Goal: Task Accomplishment & Management: Use online tool/utility

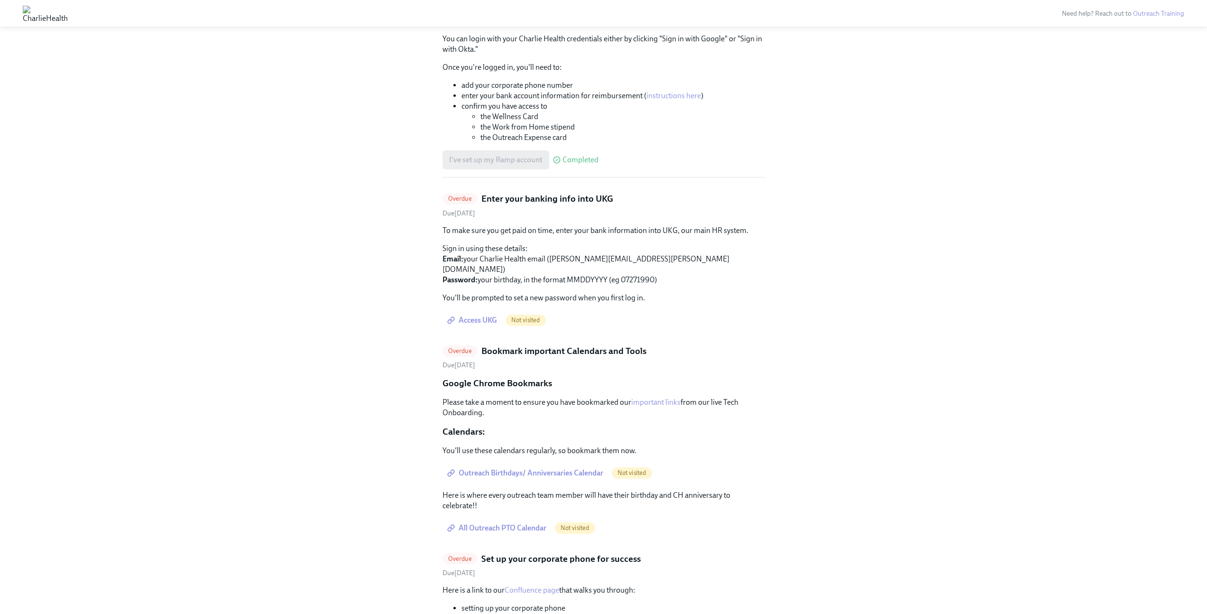
scroll to position [1497, 0]
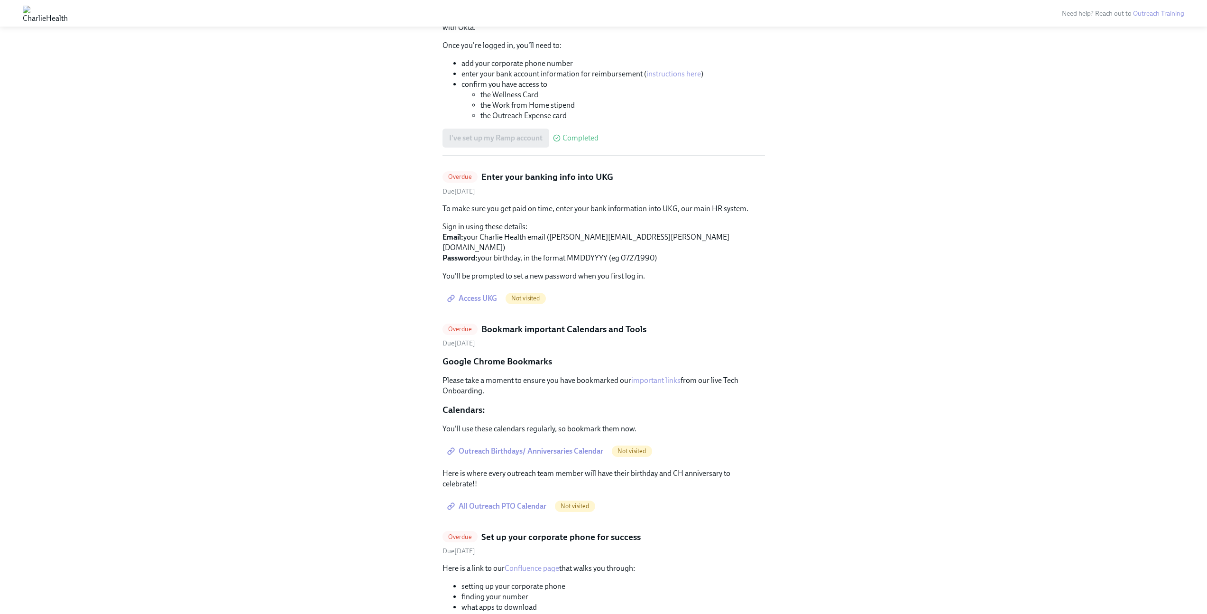
click at [481, 294] on span "Access UKG" at bounding box center [473, 298] width 48 height 9
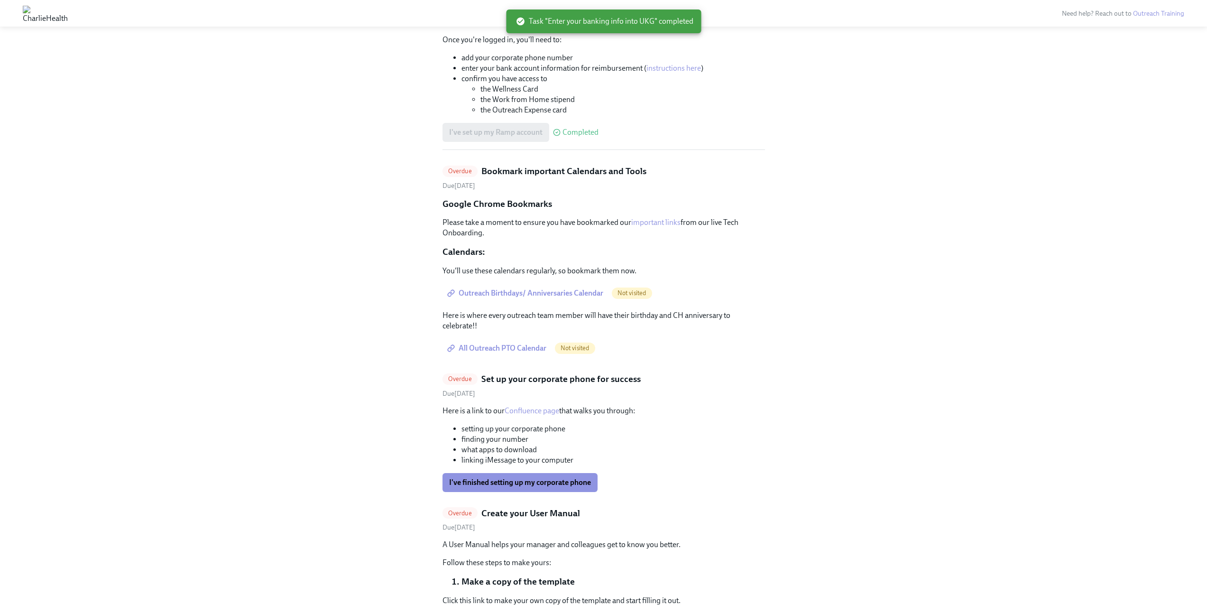
scroll to position [1509, 0]
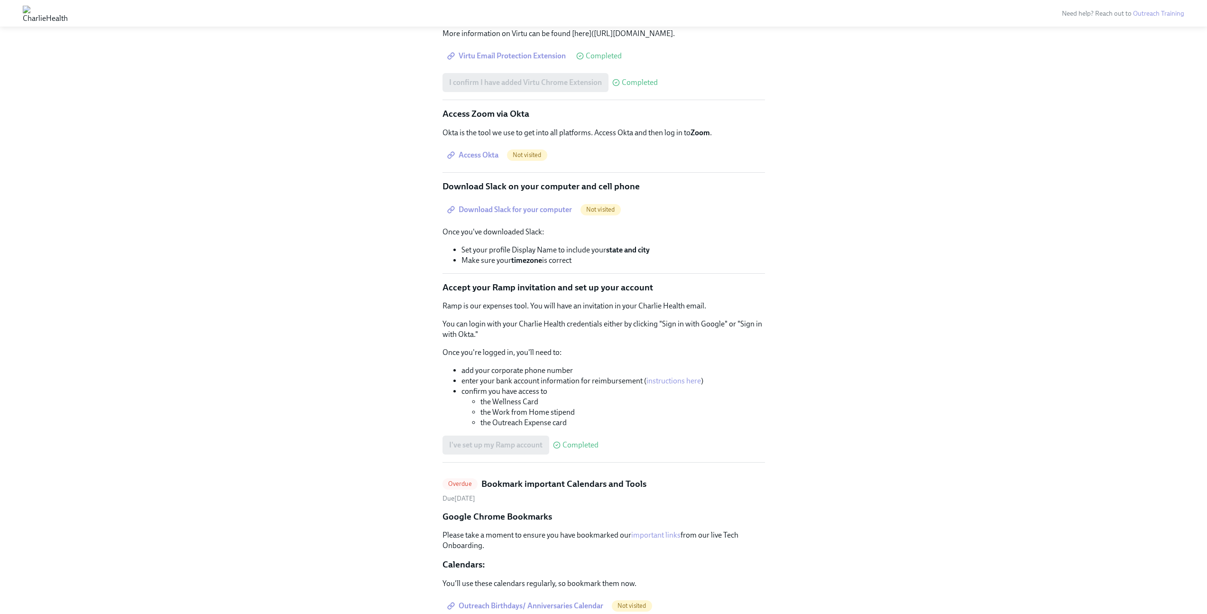
scroll to position [1131, 0]
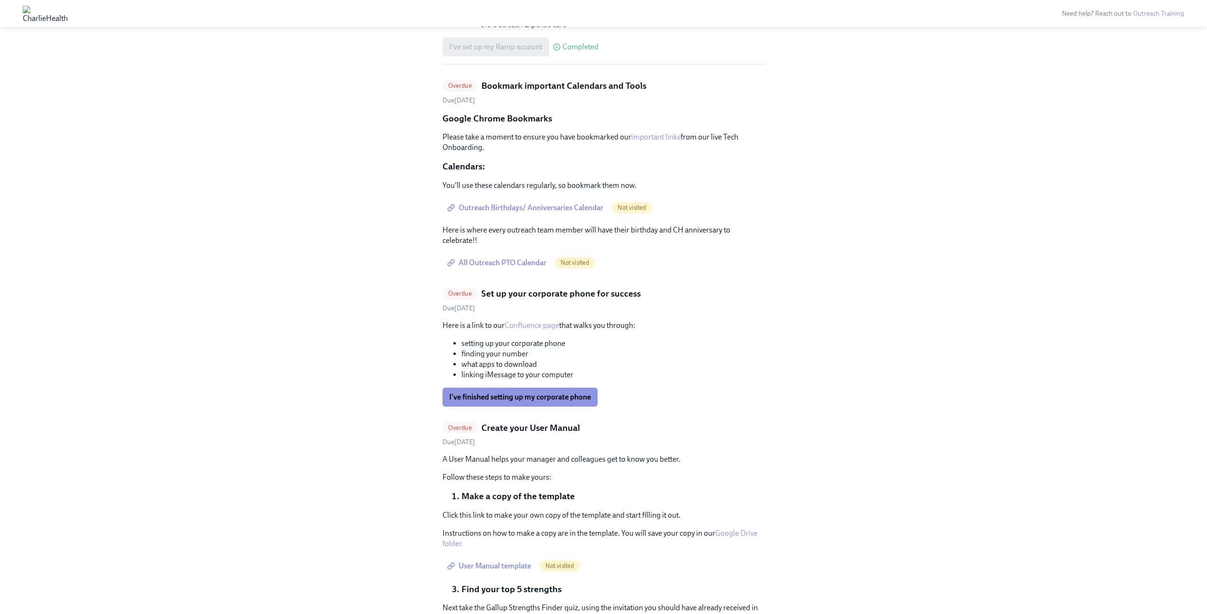
click at [709, 387] on div "I've finished setting up my corporate phone" at bounding box center [603, 396] width 322 height 19
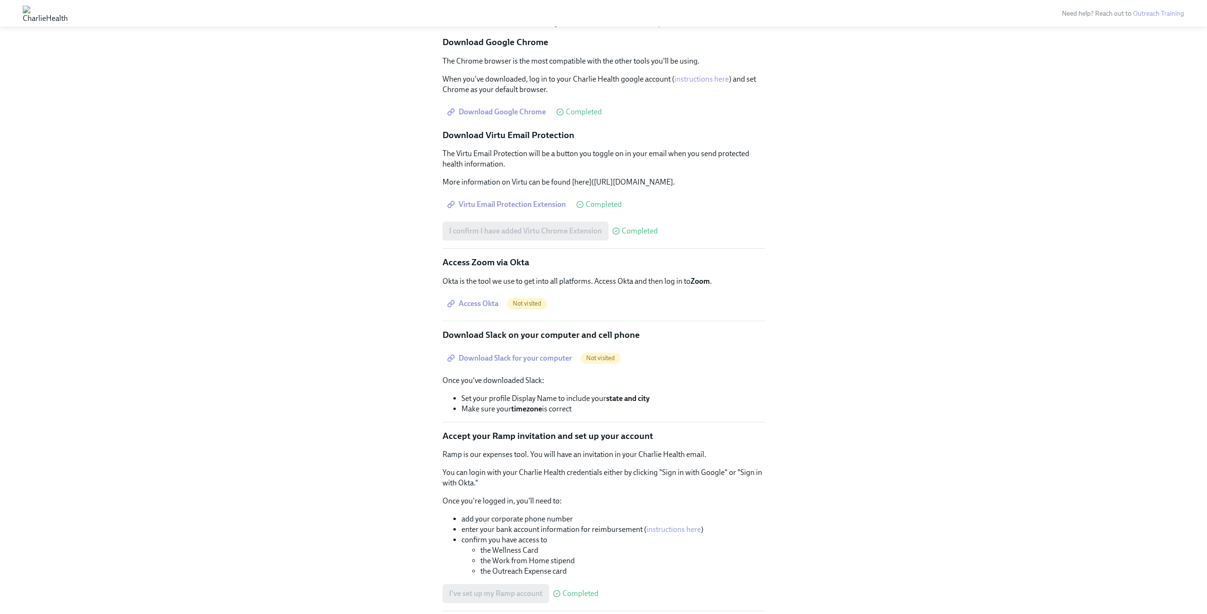
scroll to position [1131, 0]
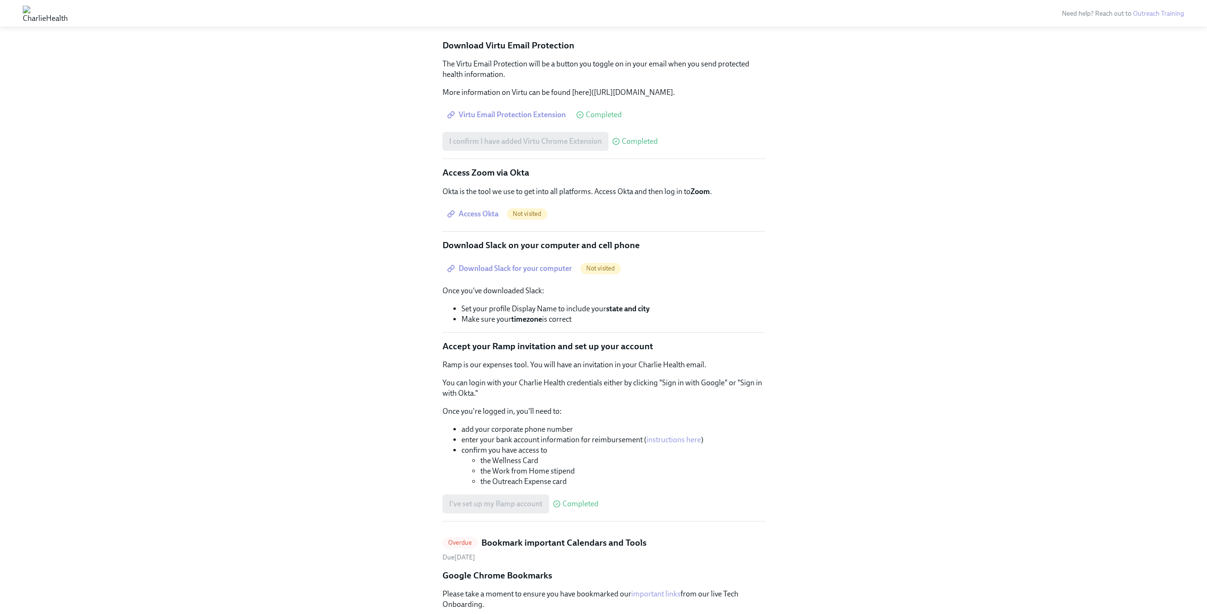
click at [501, 264] on span "Download Slack for your computer" at bounding box center [510, 268] width 123 height 9
click at [514, 314] on strong "timezone" at bounding box center [526, 318] width 31 height 9
click at [522, 264] on span "Download Slack for your computer" at bounding box center [510, 268] width 123 height 9
click at [487, 209] on span "Access Okta" at bounding box center [473, 213] width 49 height 9
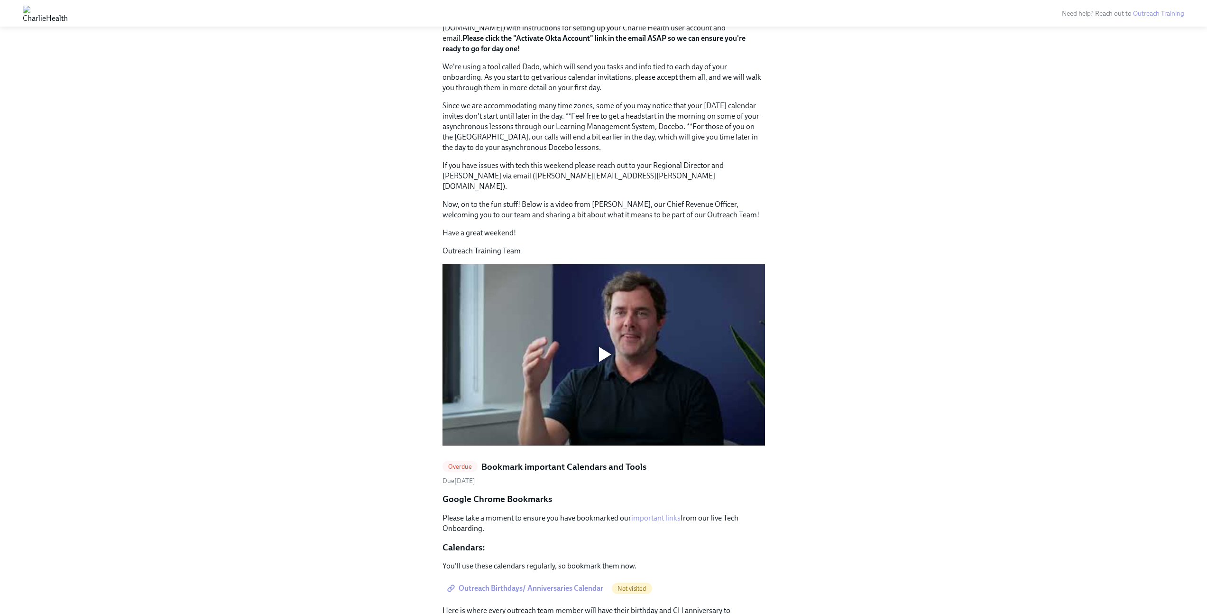
scroll to position [662, 0]
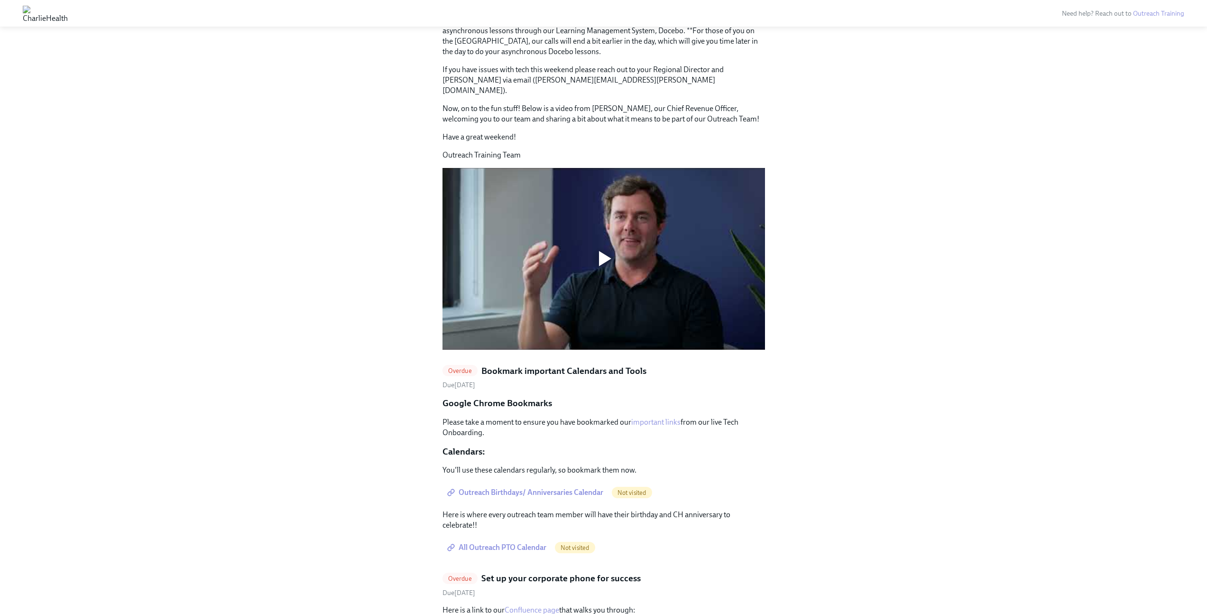
click at [548, 487] on span "Outreach Birthdays/ Anniversaries Calendar" at bounding box center [526, 491] width 154 height 9
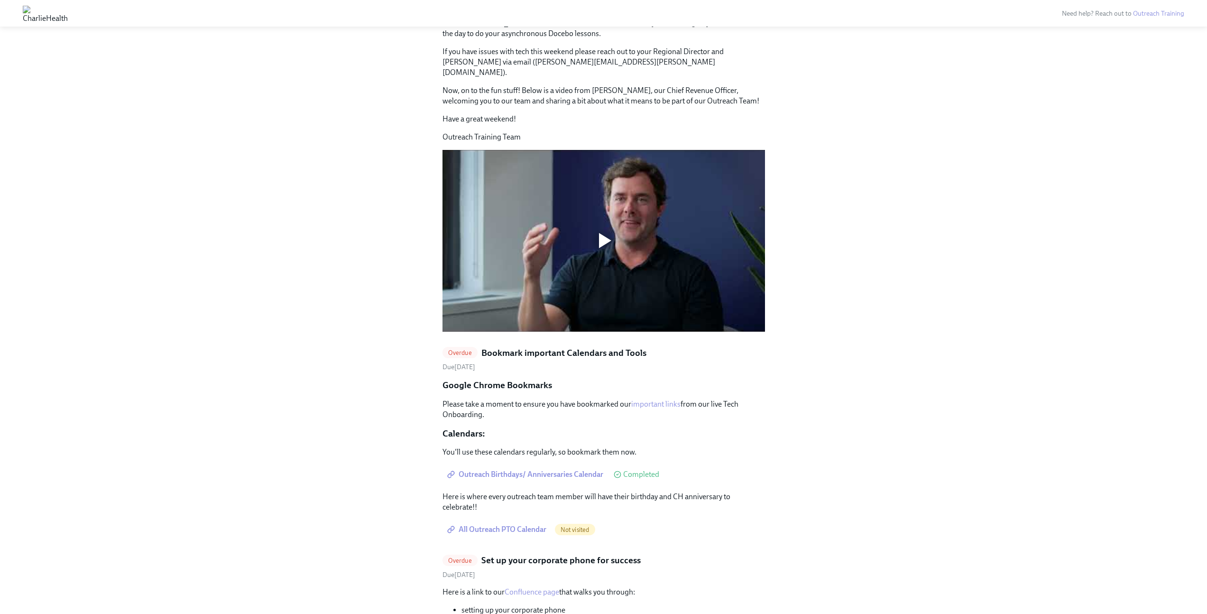
scroll to position [699, 0]
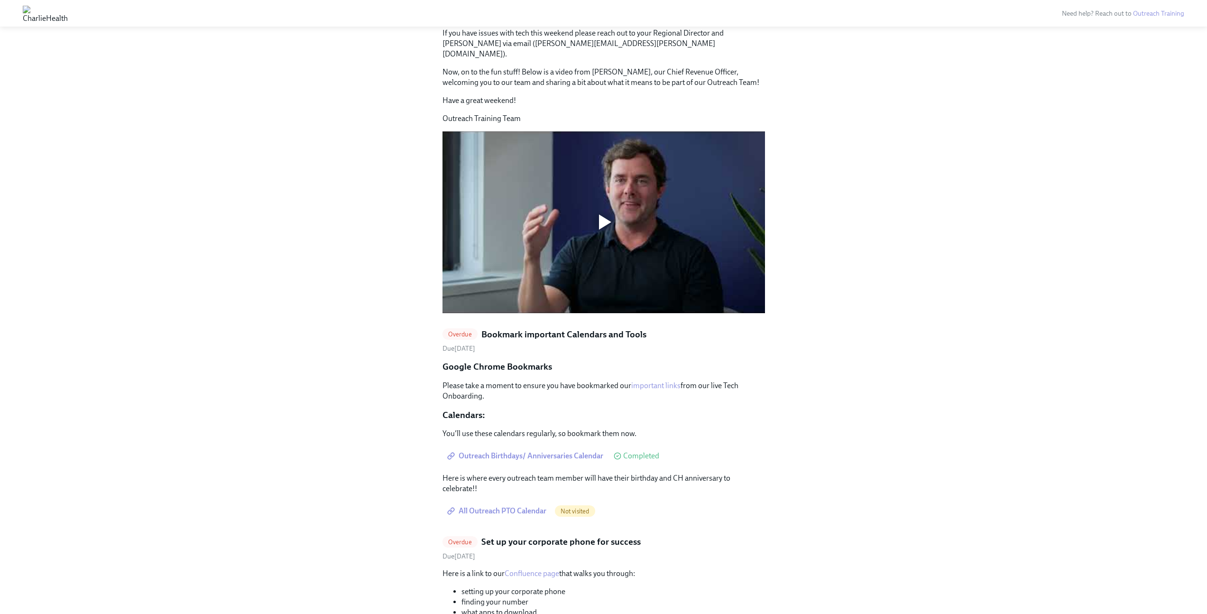
click at [498, 506] on span "All Outreach PTO Calendar" at bounding box center [497, 510] width 97 height 9
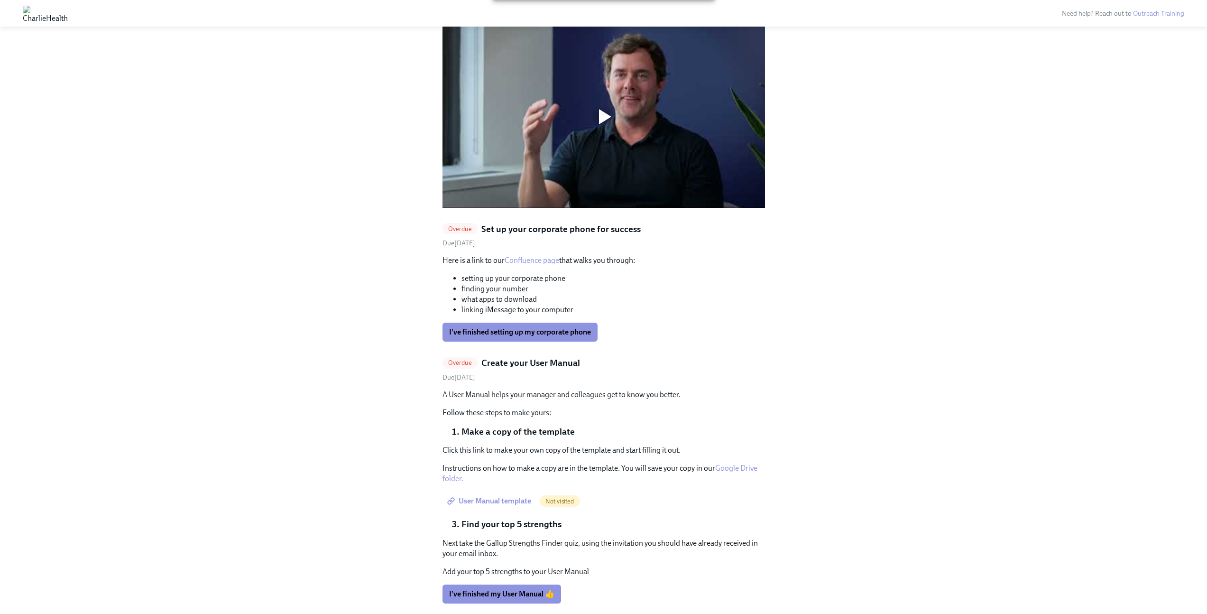
scroll to position [808, 0]
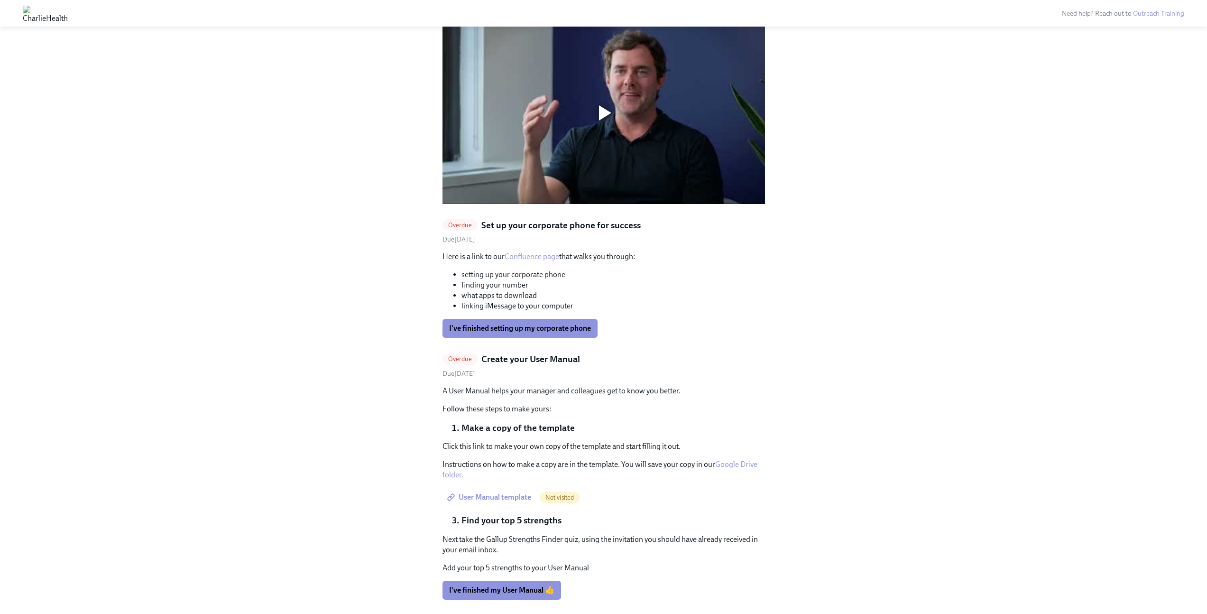
click at [496, 492] on span "User Manual template" at bounding box center [490, 496] width 82 height 9
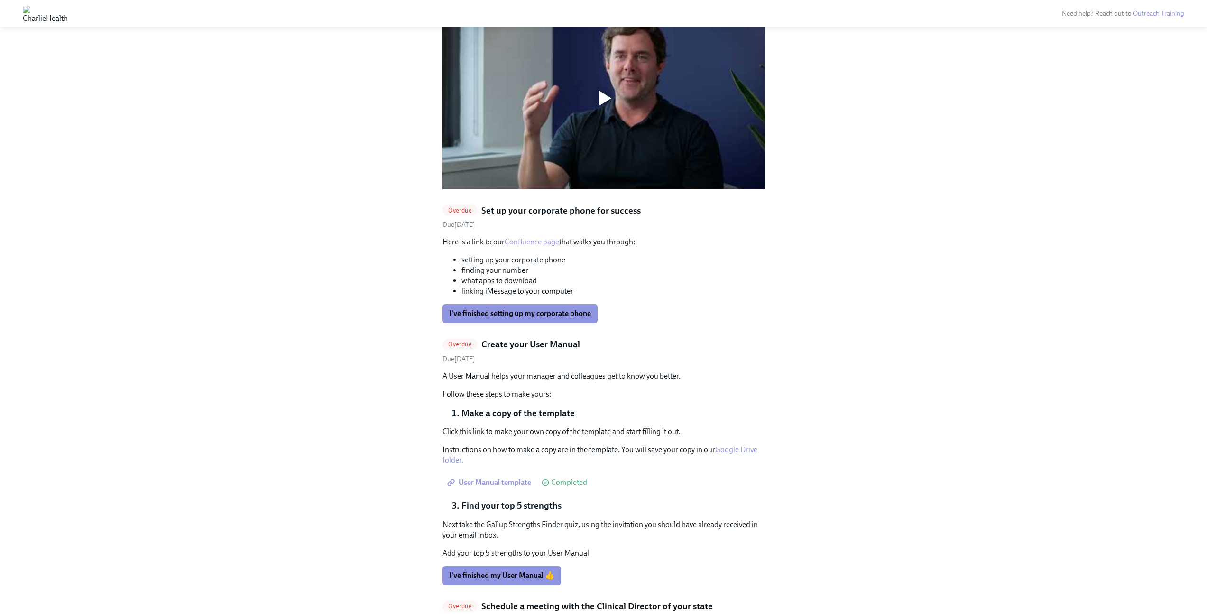
scroll to position [862, 0]
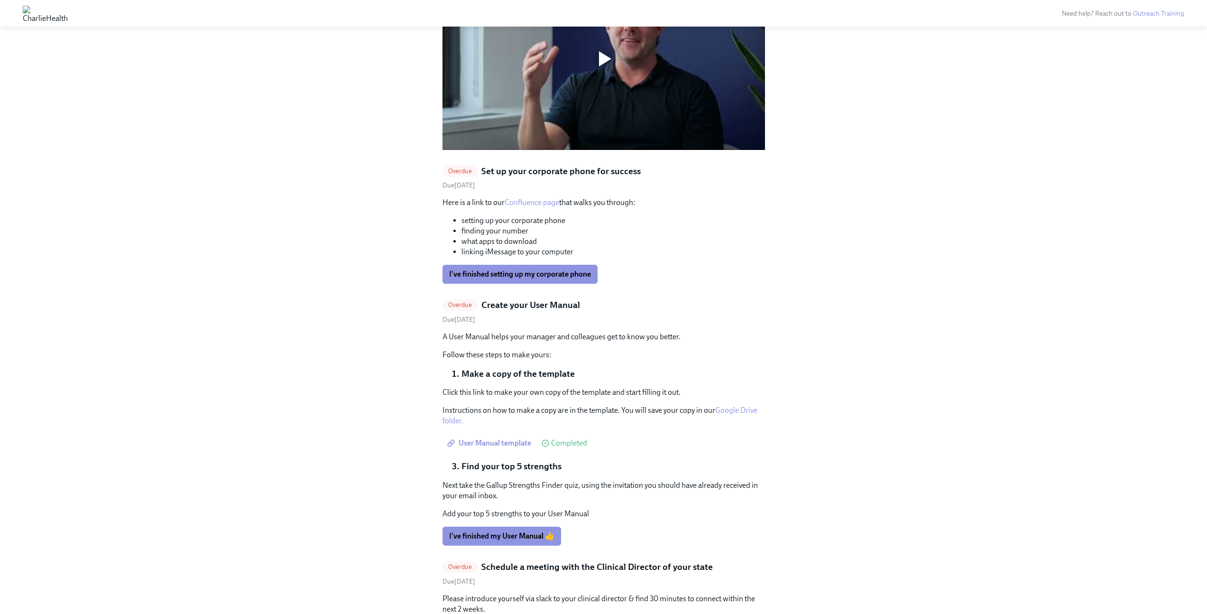
click at [729, 405] on link "Google Drive folder." at bounding box center [599, 414] width 315 height 19
